Goal: Find specific page/section: Find specific page/section

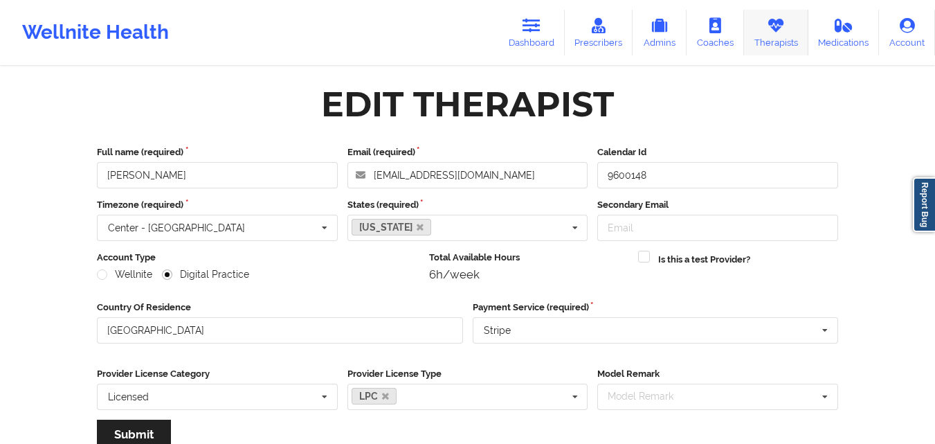
click at [787, 41] on link "Therapists" at bounding box center [776, 33] width 64 height 46
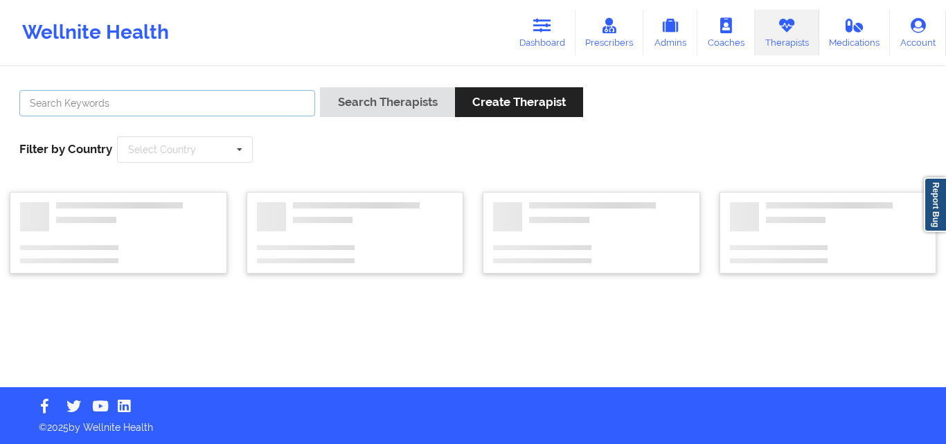
click at [171, 104] on input "text" at bounding box center [167, 103] width 296 height 26
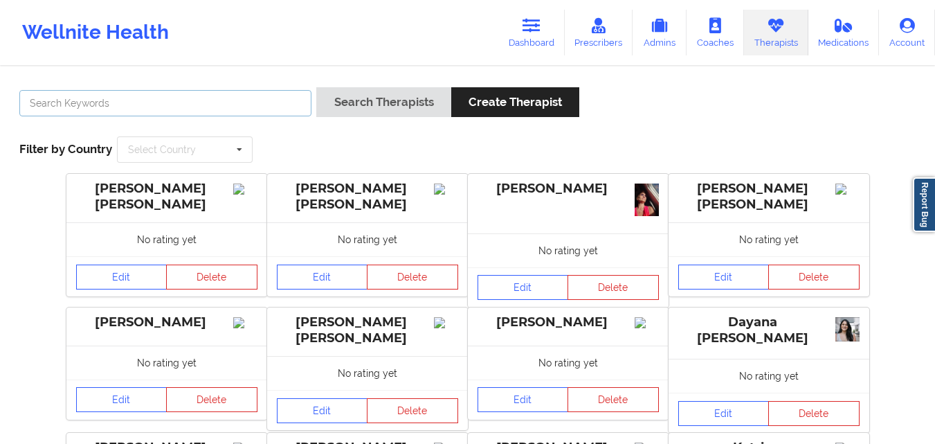
click at [223, 109] on input "text" at bounding box center [165, 103] width 292 height 26
click at [41, 105] on input "sulivan" at bounding box center [165, 103] width 292 height 26
type input "sullivan"
click at [316, 87] on button "Search Therapists" at bounding box center [383, 102] width 134 height 30
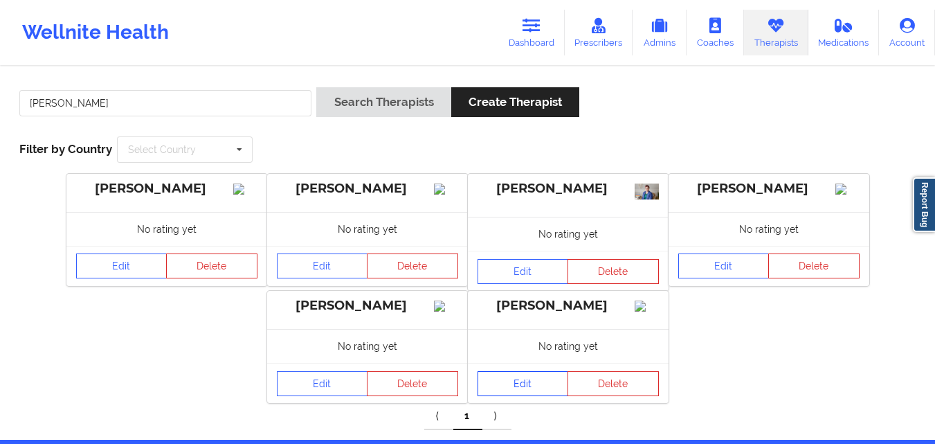
click at [524, 396] on link "Edit" at bounding box center [523, 383] width 91 height 25
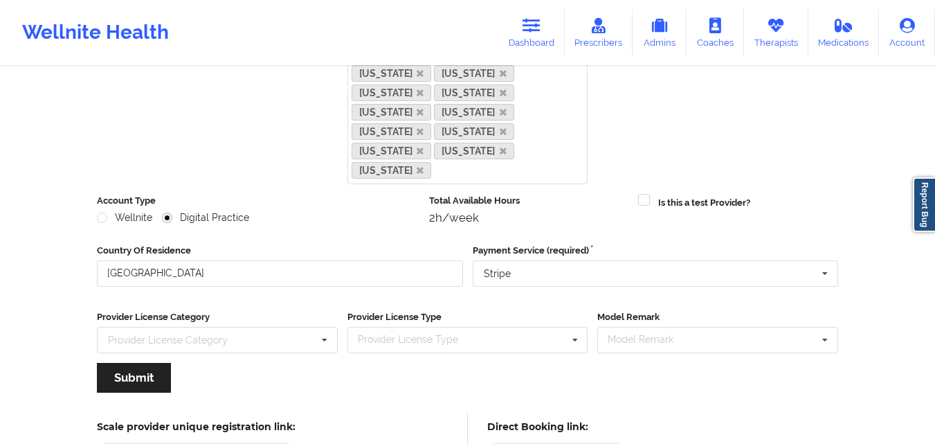
scroll to position [565, 0]
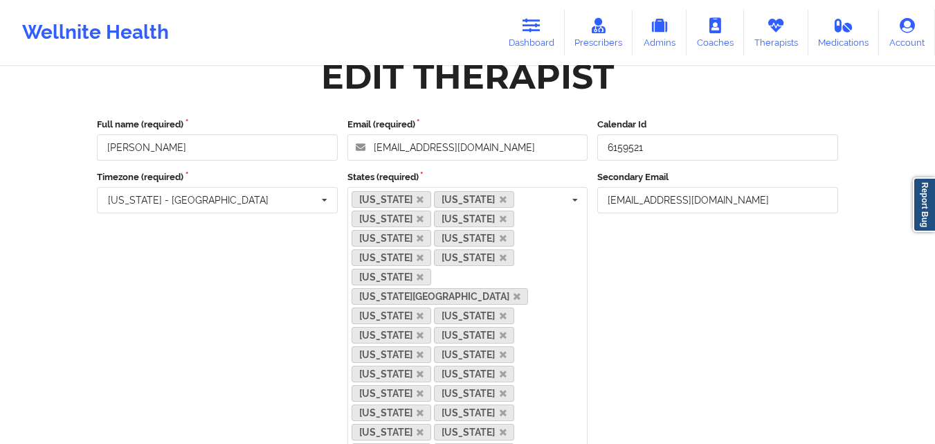
scroll to position [0, 0]
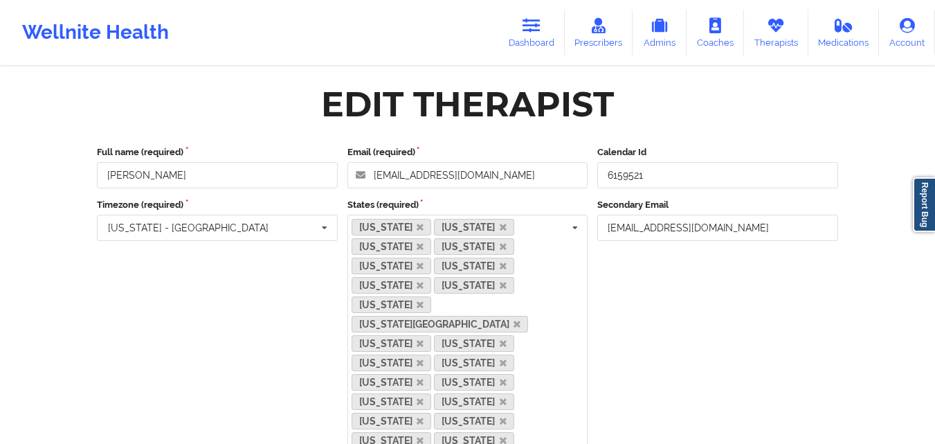
click at [783, 83] on div "Edit Therapist" at bounding box center [467, 104] width 761 height 44
